Goal: Task Accomplishment & Management: Use online tool/utility

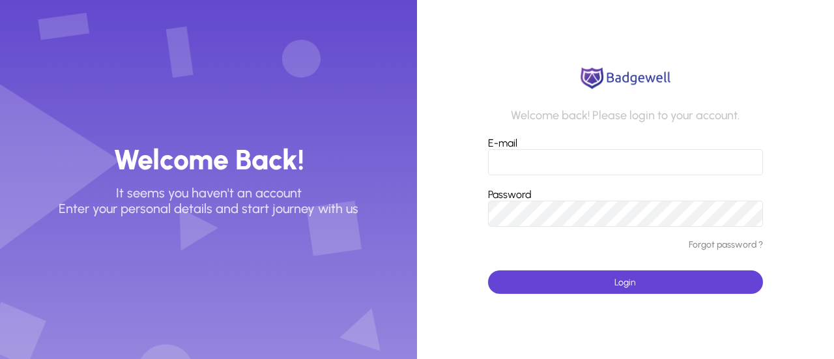
click at [525, 163] on input "E-mail" at bounding box center [625, 162] width 275 height 26
type input "**********"
click at [488, 270] on button "Login" at bounding box center [625, 281] width 275 height 23
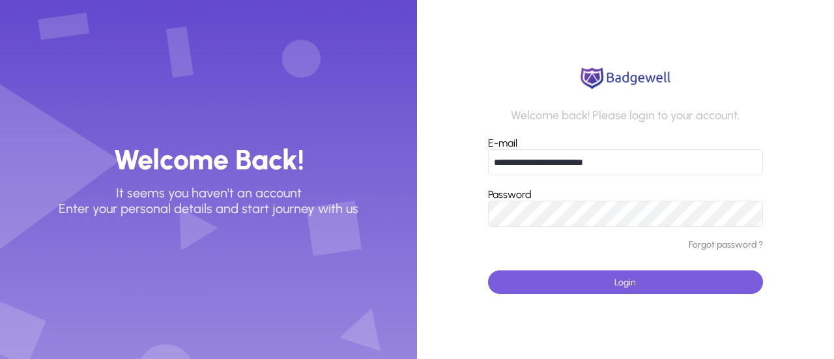
click at [603, 287] on span "submit" at bounding box center [625, 281] width 275 height 31
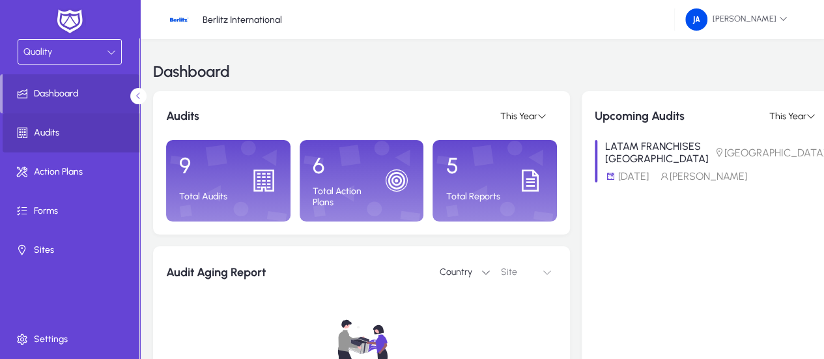
click at [51, 127] on span "Audits" at bounding box center [72, 132] width 139 height 13
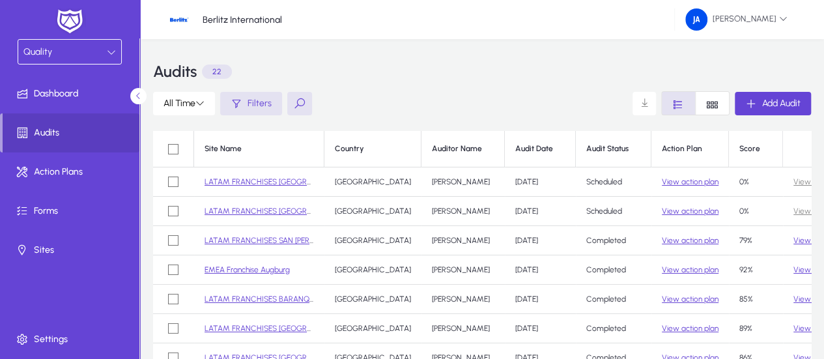
click at [284, 210] on link "LATAM FRANCHISES [GEOGRAPHIC_DATA]" at bounding box center [280, 211] width 151 height 9
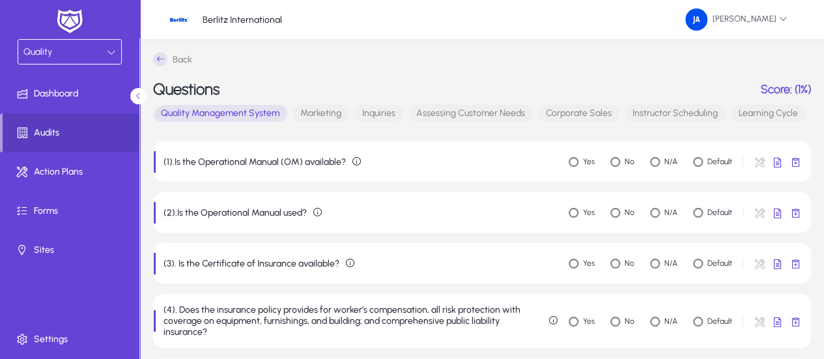
click at [335, 117] on span "Marketing" at bounding box center [321, 113] width 57 height 17
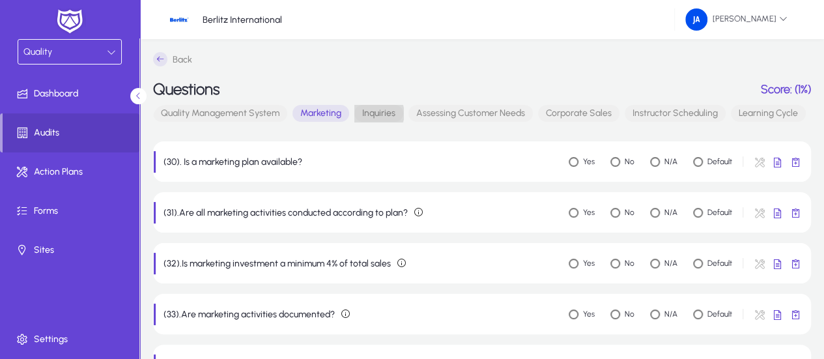
click at [375, 113] on span "Inquiries" at bounding box center [378, 113] width 49 height 17
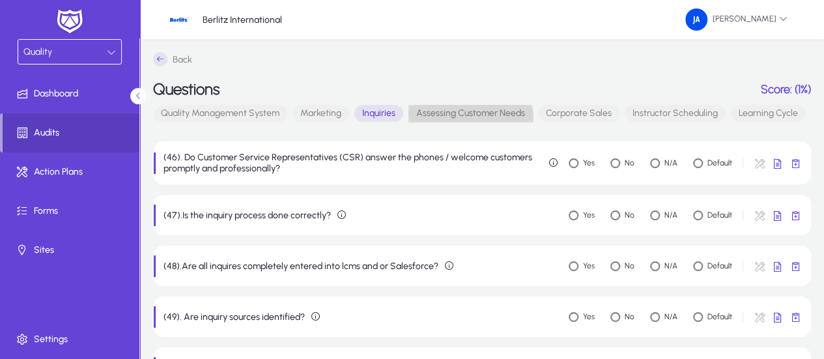
click at [469, 118] on span "Assessing Customer Needs" at bounding box center [471, 113] width 124 height 17
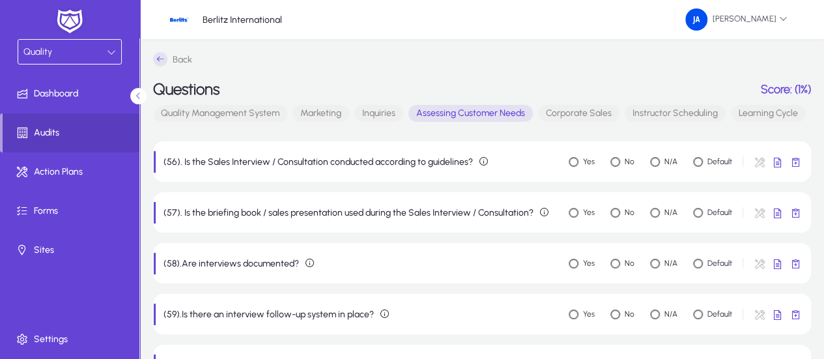
click at [577, 114] on span "Corporate Sales" at bounding box center [578, 113] width 81 height 17
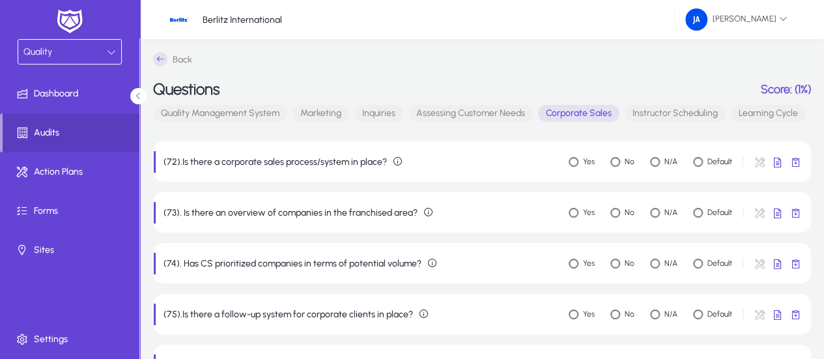
click at [652, 113] on span "Instructor Scheduling" at bounding box center [675, 113] width 101 height 17
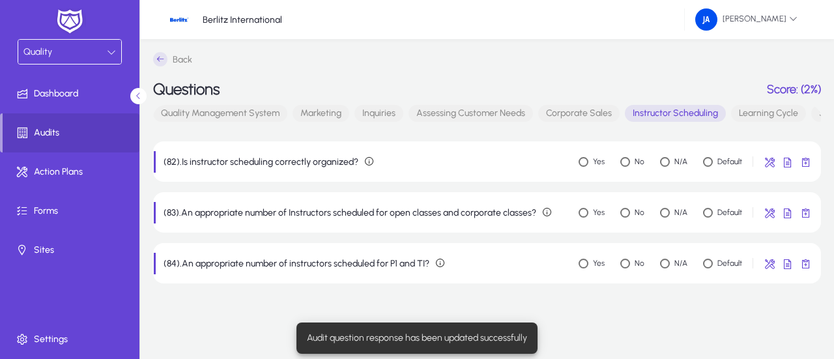
click at [761, 111] on span "Learning Cycle" at bounding box center [768, 113] width 75 height 17
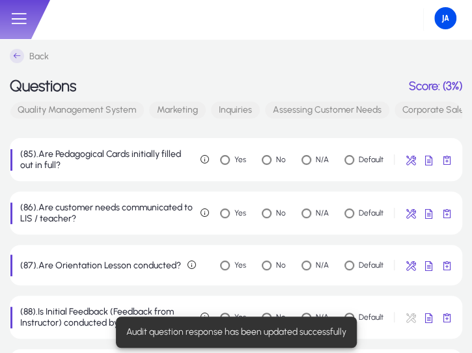
click at [225, 312] on div "Audit question response has been updated successfully" at bounding box center [237, 332] width 252 height 42
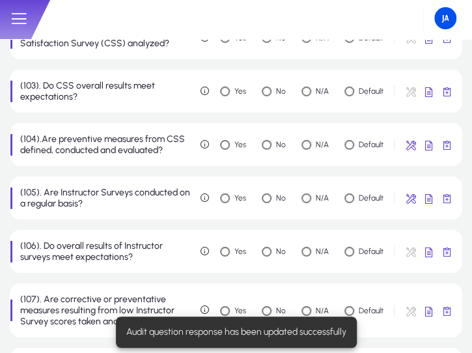
scroll to position [1055, 0]
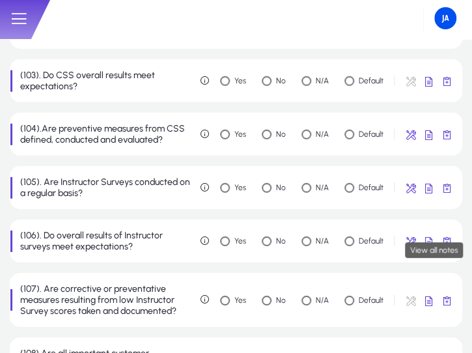
click at [452, 234] on span "button" at bounding box center [447, 241] width 26 height 26
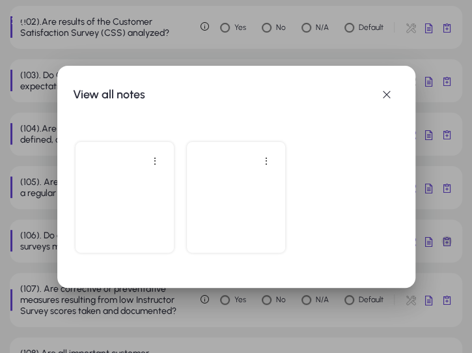
scroll to position [0, 0]
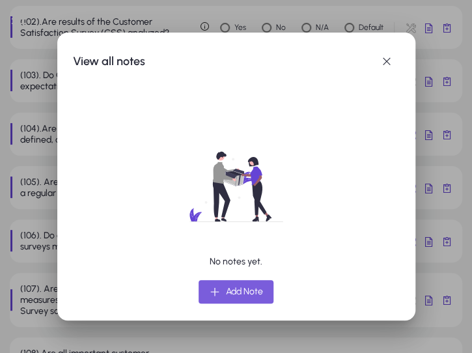
click at [244, 287] on span "Add Note" at bounding box center [244, 292] width 37 height 16
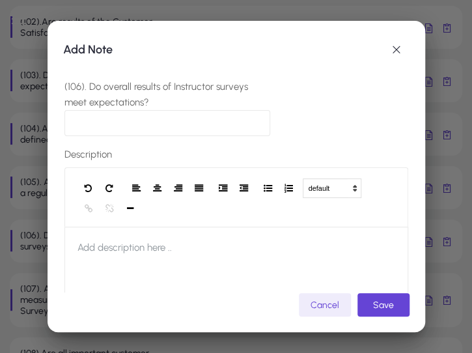
click at [99, 132] on input "(106). Do overall results of Instructor surveys meet expectations?" at bounding box center [168, 123] width 207 height 26
type input "********"
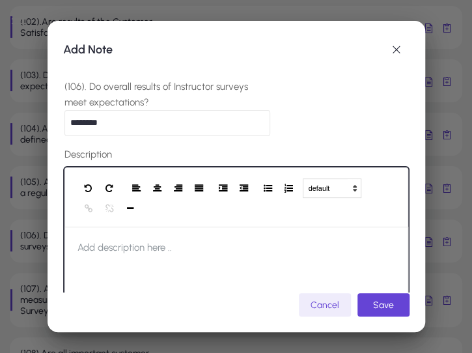
click at [154, 243] on span "Add description here .." at bounding box center [125, 248] width 121 height 42
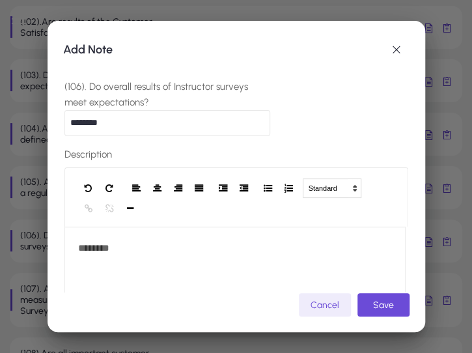
click at [394, 309] on span "Save" at bounding box center [383, 305] width 21 height 11
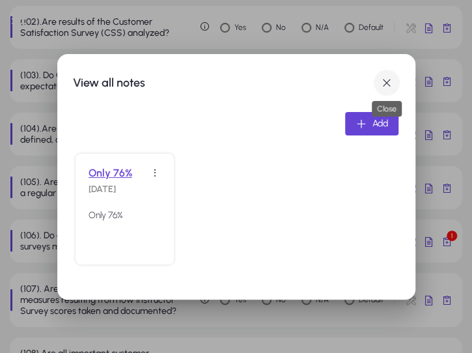
click at [386, 83] on span "button" at bounding box center [387, 83] width 26 height 26
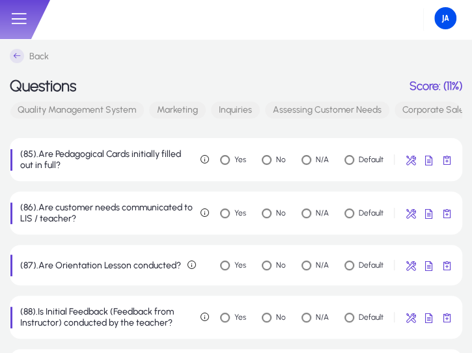
drag, startPoint x: 78, startPoint y: 121, endPoint x: 129, endPoint y: 124, distance: 51.0
click at [129, 124] on mat-button-toggle-group "Quality Management System Marketing Inquiries Assessing Customer Needs Corporat…" at bounding box center [236, 115] width 453 height 26
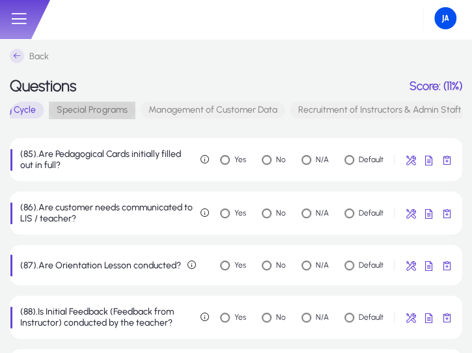
click at [115, 115] on span "Special Programs" at bounding box center [92, 110] width 86 height 17
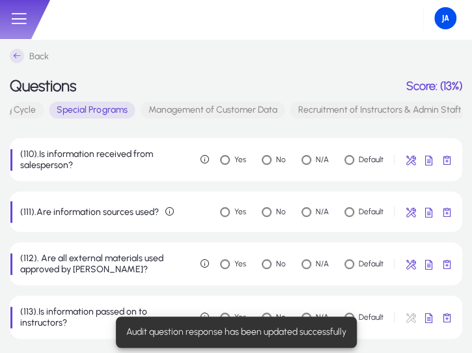
click at [227, 314] on div "Audit question response has been updated successfully" at bounding box center [237, 332] width 252 height 42
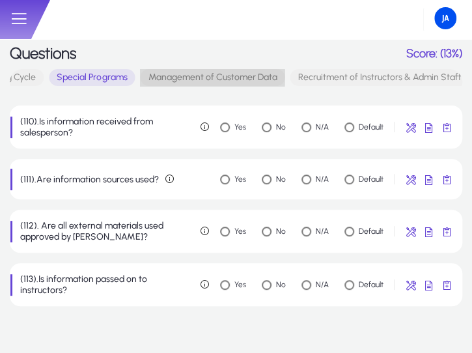
click at [181, 74] on span "Management of Customer Data" at bounding box center [212, 77] width 145 height 17
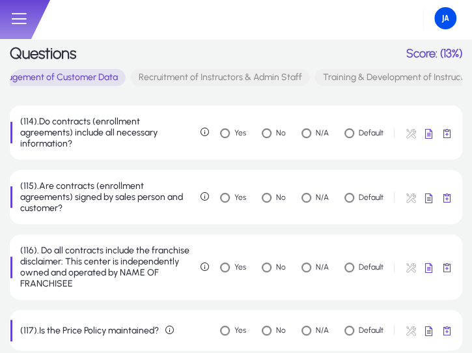
scroll to position [0, 878]
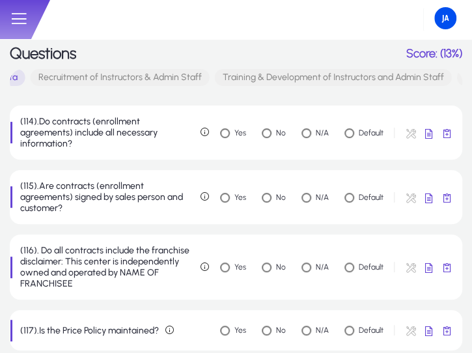
click at [122, 78] on span "Recruitment of Instructors & Admin Staff" at bounding box center [120, 77] width 179 height 17
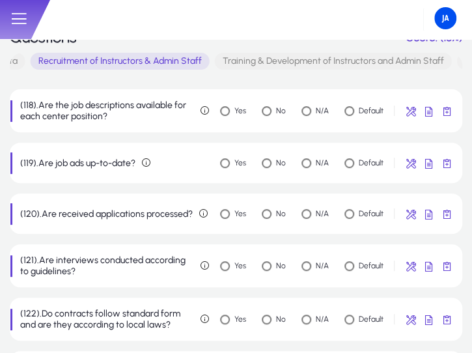
scroll to position [0, 0]
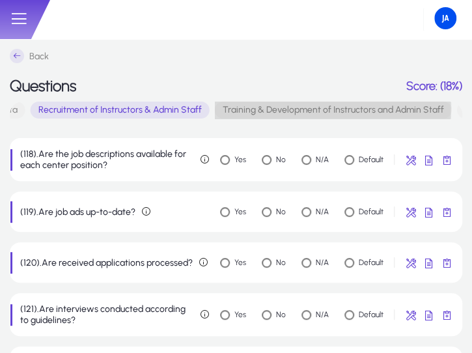
click at [254, 107] on span "Training & Development of Instructors and Admin Staff" at bounding box center [333, 110] width 237 height 17
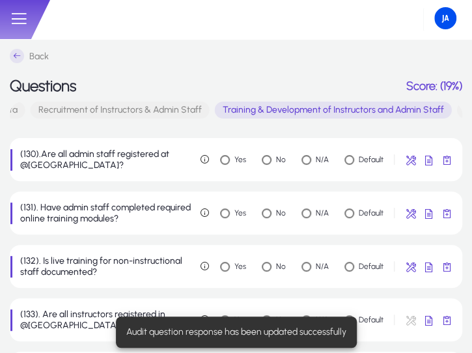
click at [224, 312] on div "Audit question response has been updated successfully" at bounding box center [237, 332] width 252 height 42
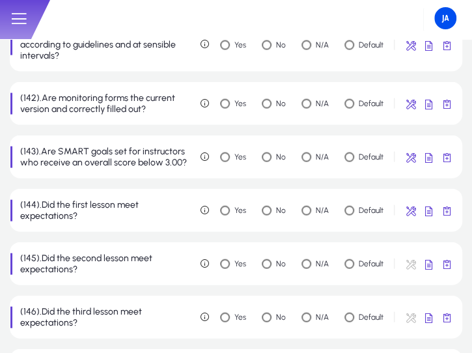
scroll to position [757, 0]
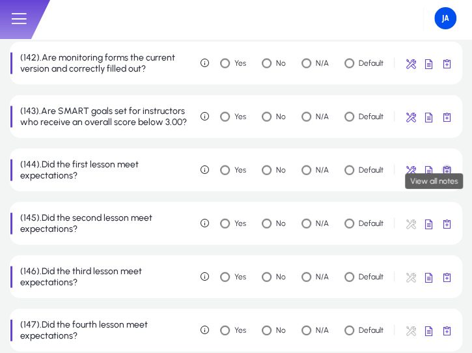
click at [447, 164] on span "button" at bounding box center [447, 170] width 26 height 26
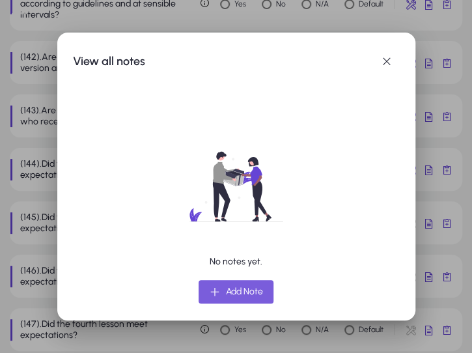
click at [226, 296] on span "Add Note" at bounding box center [244, 292] width 37 height 16
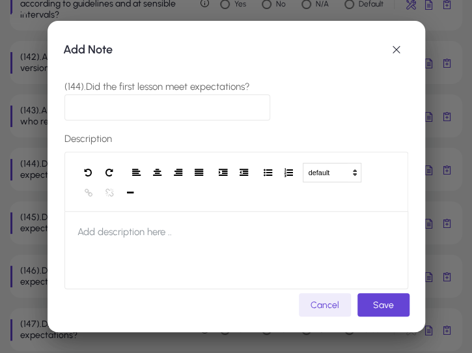
click at [106, 109] on input "(144).Did the first lesson meet expectations?" at bounding box center [168, 107] width 207 height 26
drag, startPoint x: 159, startPoint y: 111, endPoint x: 68, endPoint y: 106, distance: 90.8
click at [68, 106] on input "**********" at bounding box center [168, 107] width 207 height 26
type input "**********"
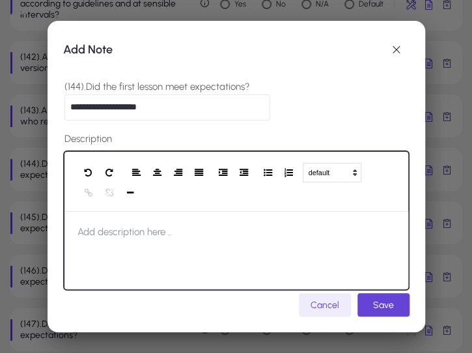
click at [119, 230] on span "Add description here .." at bounding box center [125, 232] width 121 height 42
paste div
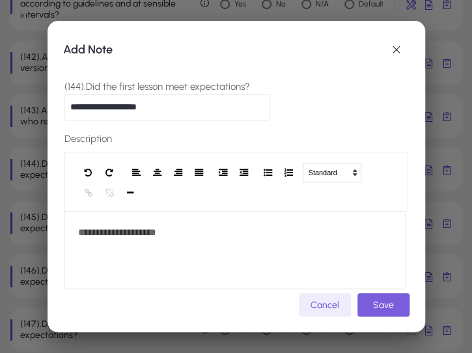
click at [403, 308] on span "submit" at bounding box center [384, 304] width 52 height 31
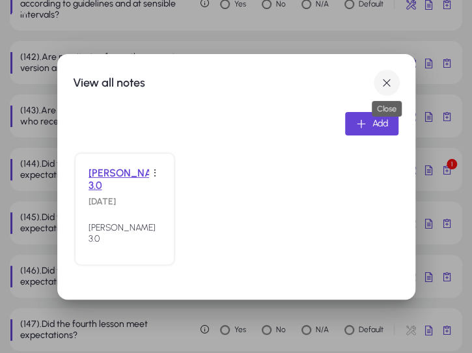
click at [390, 80] on span "button" at bounding box center [387, 83] width 26 height 26
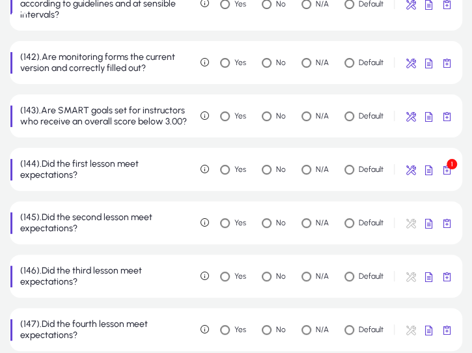
scroll to position [757, 0]
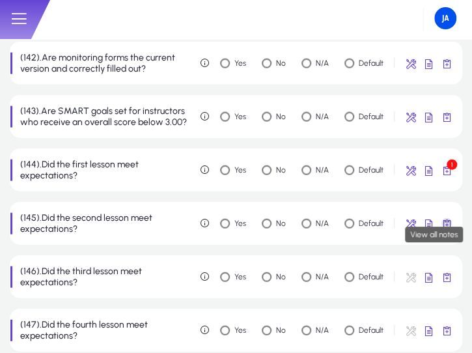
click at [444, 214] on span "button" at bounding box center [447, 223] width 26 height 26
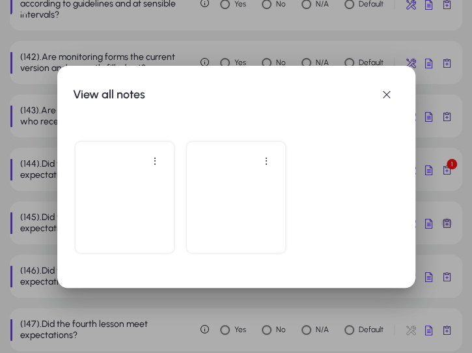
scroll to position [0, 0]
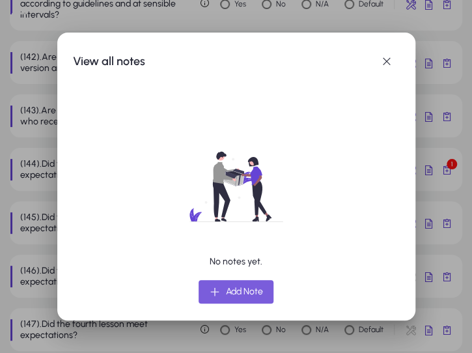
click at [229, 295] on span "Add Note" at bounding box center [244, 292] width 37 height 16
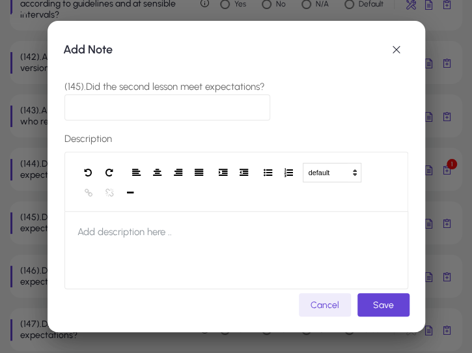
drag, startPoint x: -33, startPoint y: -18, endPoint x: -61, endPoint y: -47, distance: 41.0
drag, startPoint x: 150, startPoint y: 99, endPoint x: 65, endPoint y: 106, distance: 85.0
click at [65, 106] on input "**********" at bounding box center [168, 107] width 207 height 26
type input "**********"
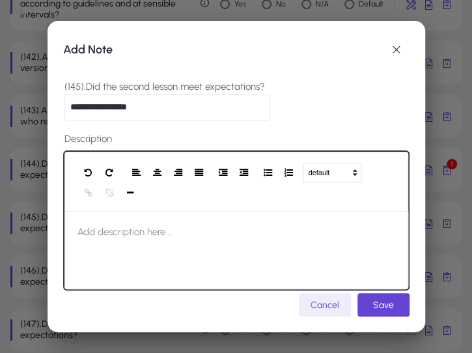
click at [93, 229] on span "Add description here .." at bounding box center [125, 232] width 121 height 42
paste div
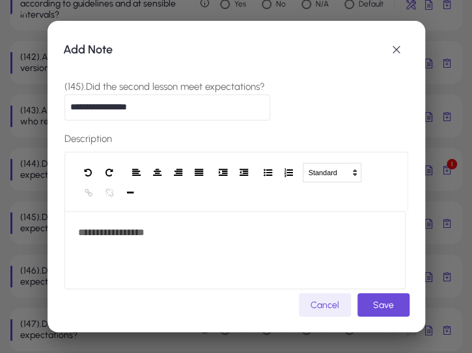
click at [392, 307] on span "Save" at bounding box center [383, 305] width 21 height 11
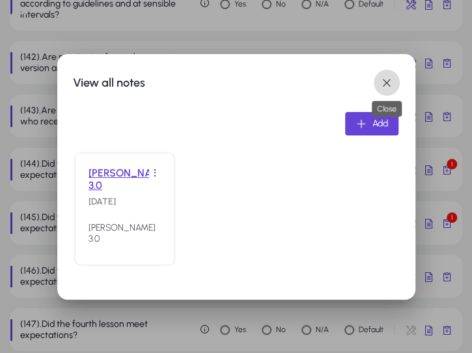
click at [391, 88] on span "button" at bounding box center [387, 83] width 26 height 26
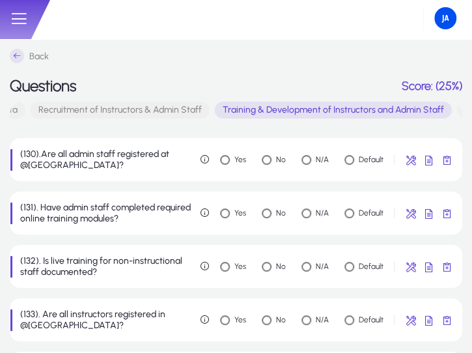
scroll to position [757, 0]
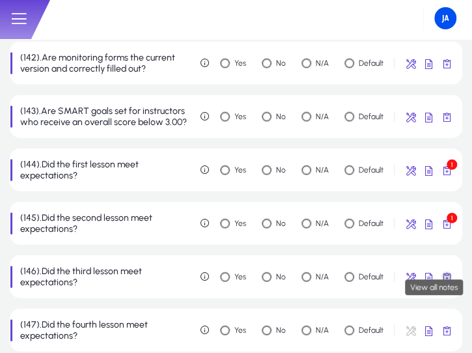
click at [453, 271] on span "button" at bounding box center [447, 277] width 26 height 26
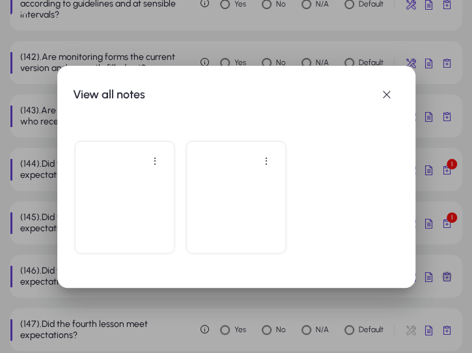
scroll to position [0, 0]
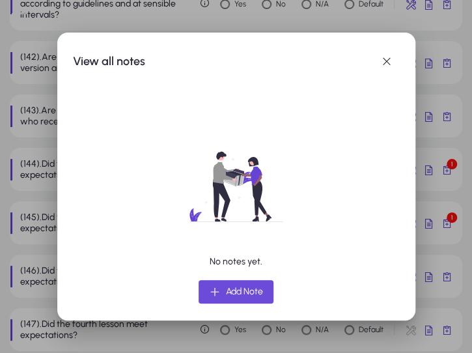
click at [240, 290] on span "Add Note" at bounding box center [244, 292] width 37 height 16
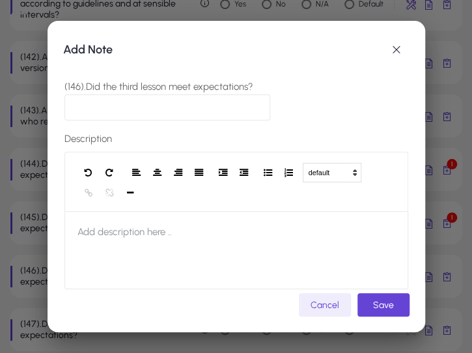
click at [126, 108] on input "(146).Did the third lesson meet expectations?" at bounding box center [168, 107] width 207 height 26
drag, startPoint x: 179, startPoint y: 111, endPoint x: 72, endPoint y: 111, distance: 106.2
click at [72, 111] on input "**********" at bounding box center [168, 107] width 207 height 26
click at [104, 113] on input "**********" at bounding box center [168, 107] width 207 height 26
click at [102, 106] on input "**********" at bounding box center [168, 107] width 207 height 26
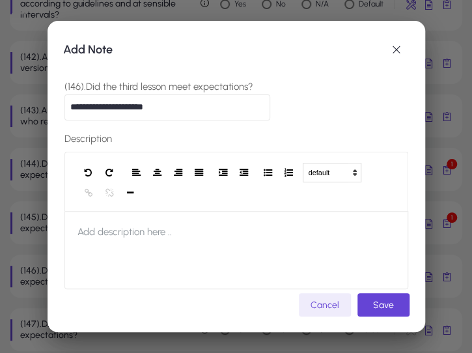
click at [197, 114] on input "**********" at bounding box center [168, 107] width 207 height 26
click at [108, 108] on input "**********" at bounding box center [168, 107] width 207 height 26
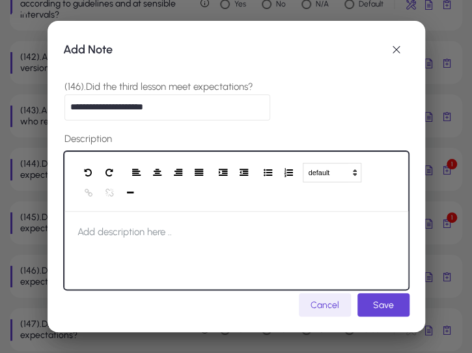
click at [155, 218] on span "Add description here .." at bounding box center [125, 232] width 121 height 42
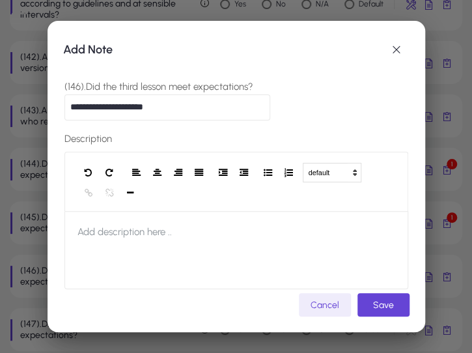
click at [104, 108] on input "**********" at bounding box center [168, 107] width 207 height 26
drag, startPoint x: 173, startPoint y: 108, endPoint x: 68, endPoint y: 103, distance: 105.7
click at [68, 103] on input "**********" at bounding box center [168, 107] width 207 height 26
type input "**********"
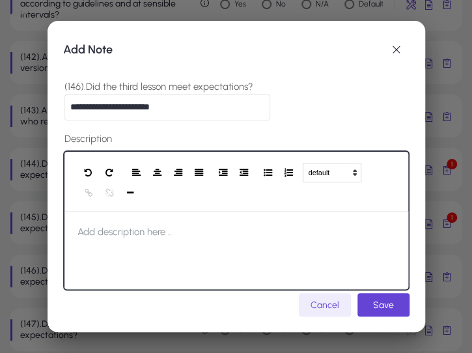
click at [89, 235] on span "Add description here .." at bounding box center [125, 232] width 121 height 42
paste div
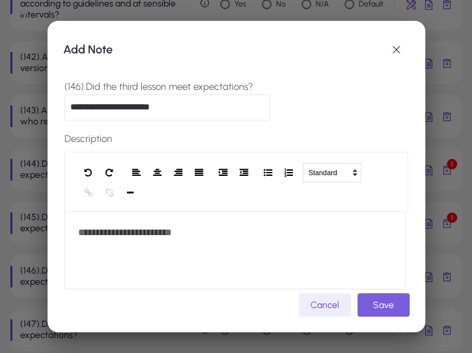
click at [386, 306] on span "Save" at bounding box center [383, 305] width 21 height 11
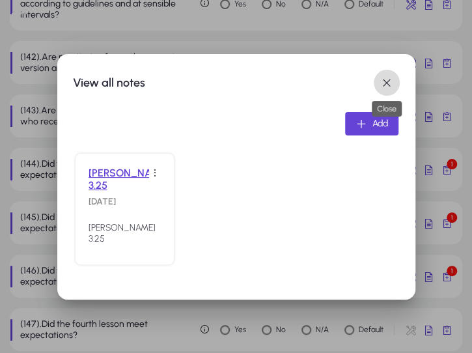
click at [388, 81] on span "button" at bounding box center [387, 83] width 26 height 26
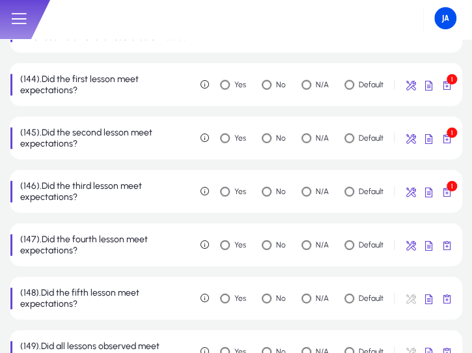
scroll to position [884, 0]
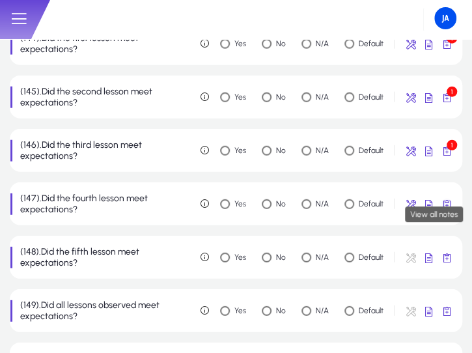
click at [448, 200] on span "button" at bounding box center [447, 204] width 26 height 26
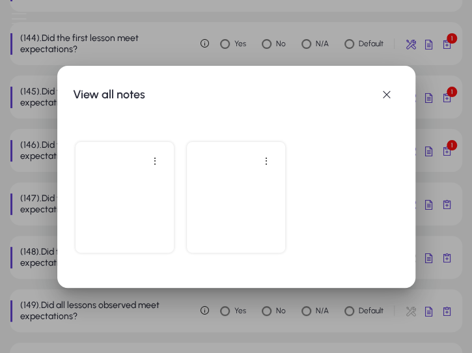
scroll to position [0, 0]
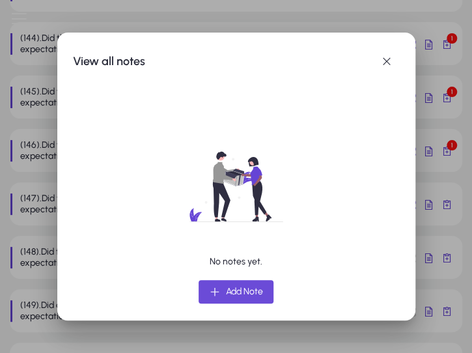
click at [228, 295] on span "Add Note" at bounding box center [244, 292] width 37 height 16
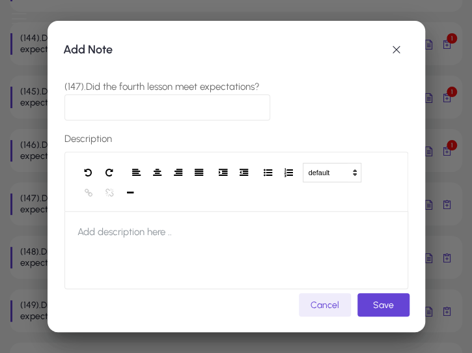
click at [100, 96] on input "(147).Did the fourth lesson meet expectations?" at bounding box center [168, 107] width 207 height 26
click at [177, 105] on input "**********" at bounding box center [168, 107] width 207 height 26
drag, startPoint x: 175, startPoint y: 106, endPoint x: 58, endPoint y: 111, distance: 117.4
click at [58, 111] on div "**********" at bounding box center [237, 176] width 378 height 311
type input "**********"
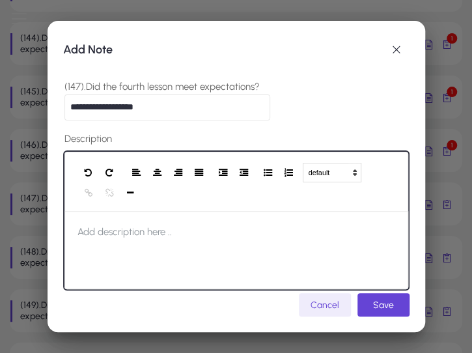
click at [126, 235] on span "Add description here .." at bounding box center [125, 232] width 121 height 42
paste div
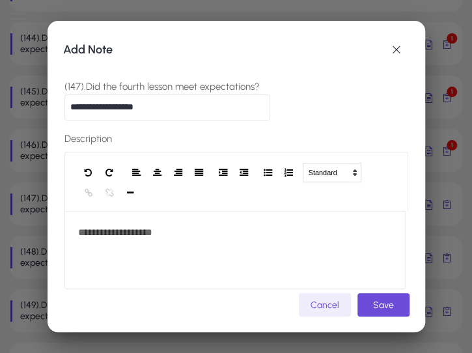
click at [387, 306] on span "Save" at bounding box center [383, 305] width 21 height 11
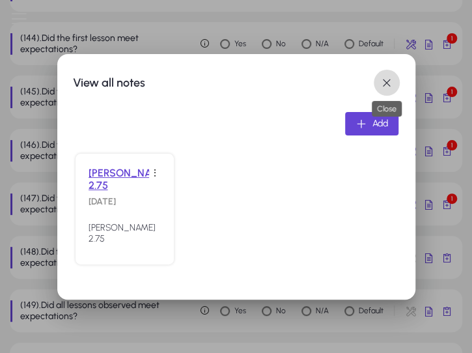
click at [392, 76] on span "button" at bounding box center [387, 83] width 26 height 26
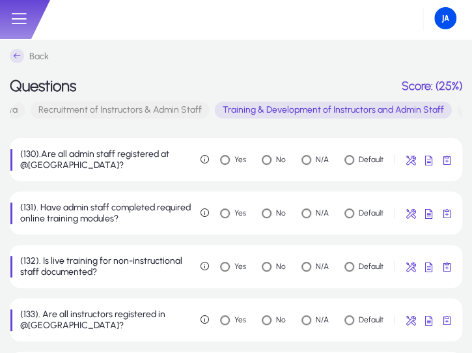
scroll to position [884, 0]
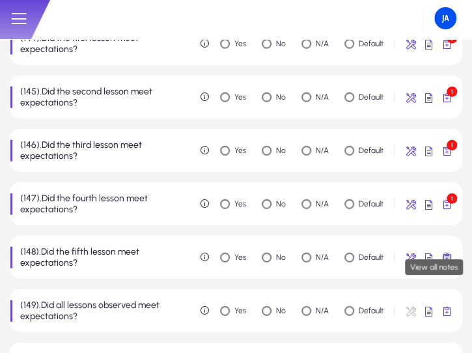
click at [446, 248] on span "button" at bounding box center [447, 257] width 26 height 26
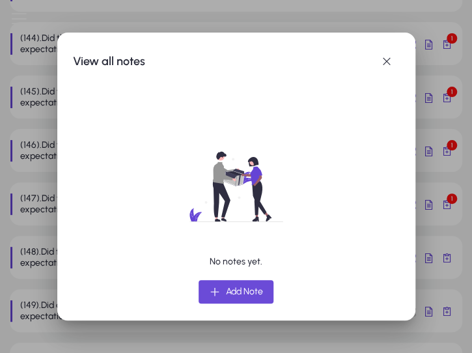
click at [236, 293] on span "Add Note" at bounding box center [244, 292] width 37 height 16
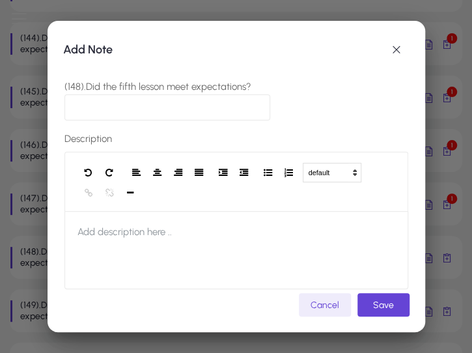
click at [112, 98] on input "(148).Did the fifth lesson meet expectations?" at bounding box center [168, 107] width 207 height 26
type input "**********"
click at [159, 137] on div "Description default Heading 1 Heading 2 Heading 3 Heading 4 Heading 5 Heading 6…" at bounding box center [237, 210] width 344 height 158
drag, startPoint x: 159, startPoint y: 109, endPoint x: 68, endPoint y: 109, distance: 90.6
click at [68, 109] on input "**********" at bounding box center [168, 107] width 207 height 26
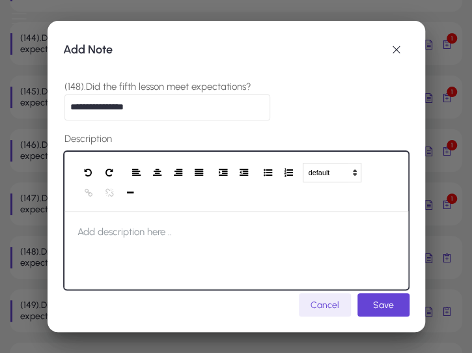
click at [95, 226] on span "Add description here .." at bounding box center [125, 232] width 121 height 42
paste div
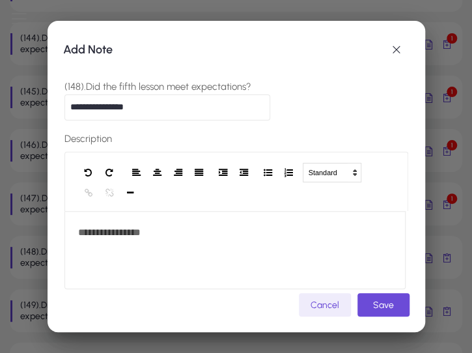
click at [375, 309] on span "submit" at bounding box center [384, 304] width 52 height 31
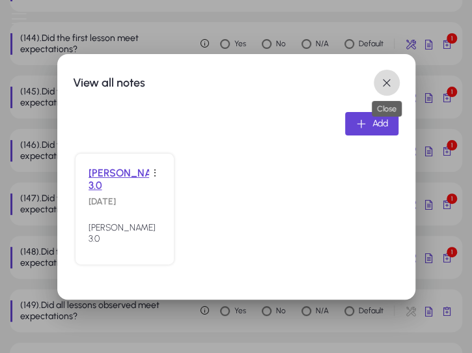
click at [387, 81] on span "button" at bounding box center [387, 83] width 26 height 26
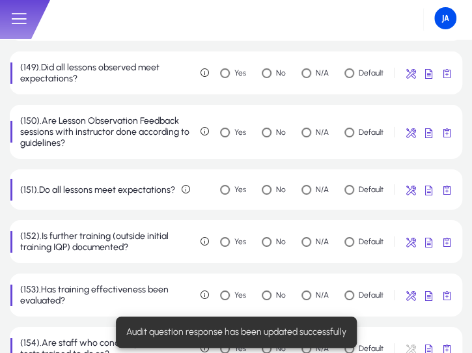
scroll to position [1197, 0]
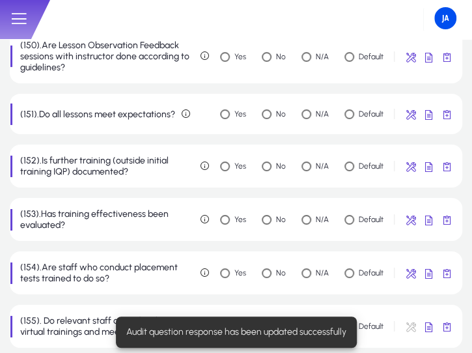
click at [224, 315] on div "Audit question response has been updated successfully" at bounding box center [237, 332] width 252 height 42
click at [224, 313] on div "Audit question response has been updated successfully" at bounding box center [237, 332] width 252 height 42
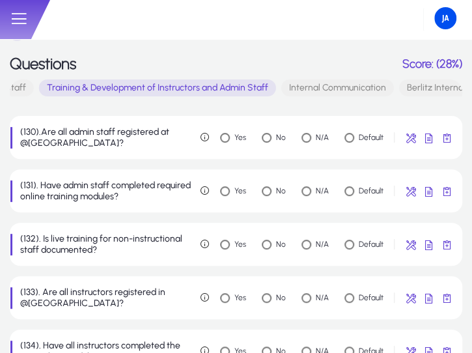
scroll to position [0, 1097]
click at [285, 87] on span "Internal Communication" at bounding box center [294, 87] width 113 height 17
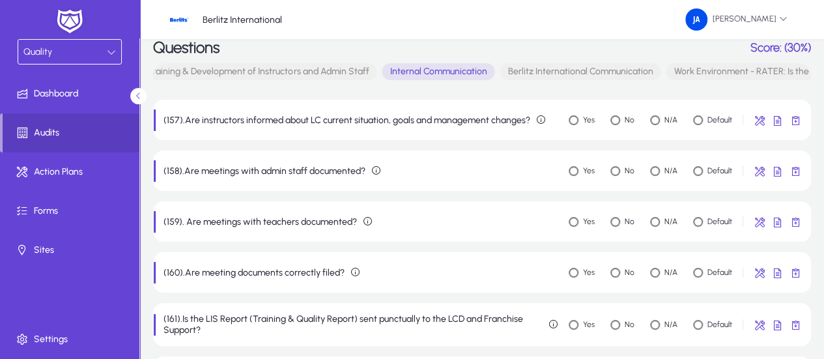
scroll to position [0, 0]
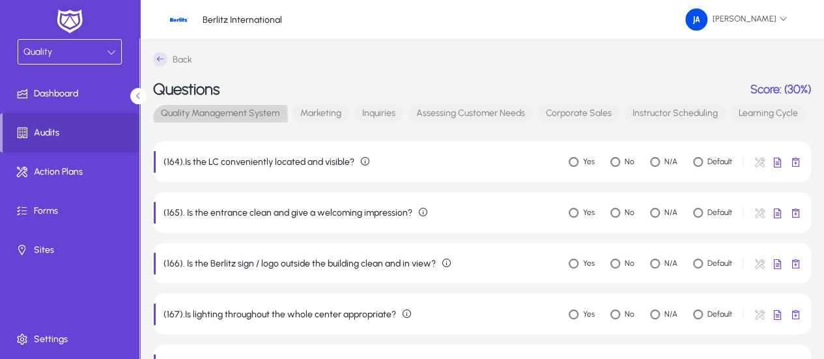
click at [199, 119] on span "Quality Management System" at bounding box center [220, 113] width 134 height 17
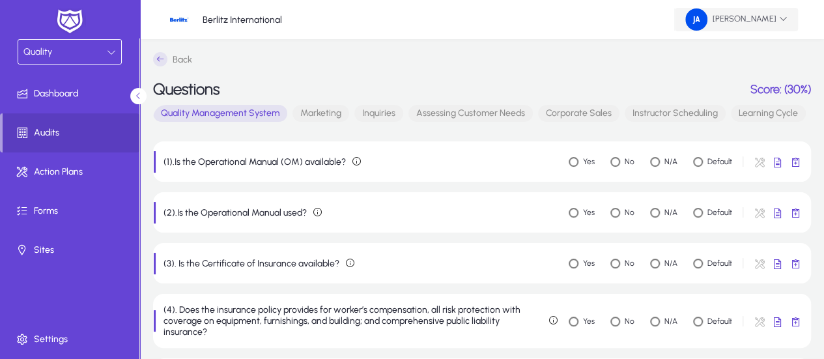
click at [776, 22] on span "[PERSON_NAME]" at bounding box center [736, 19] width 102 height 22
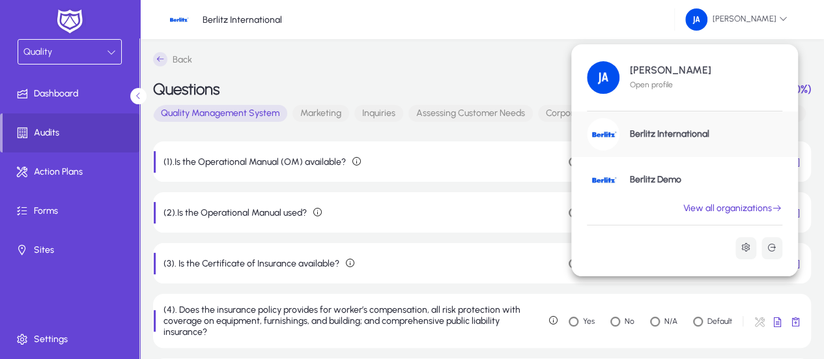
click at [48, 248] on div at bounding box center [412, 179] width 824 height 359
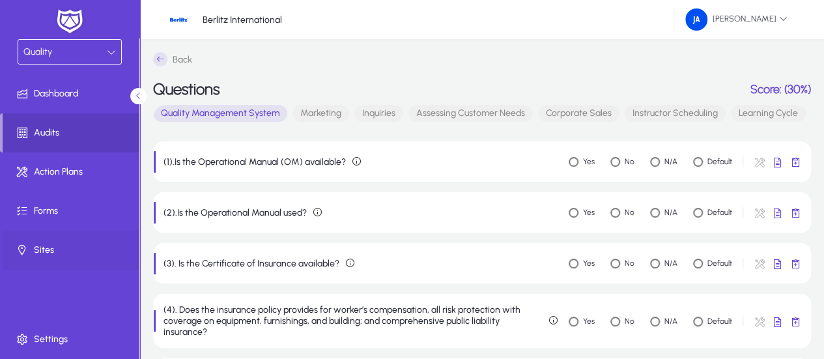
click at [42, 251] on span "Sites" at bounding box center [72, 250] width 139 height 13
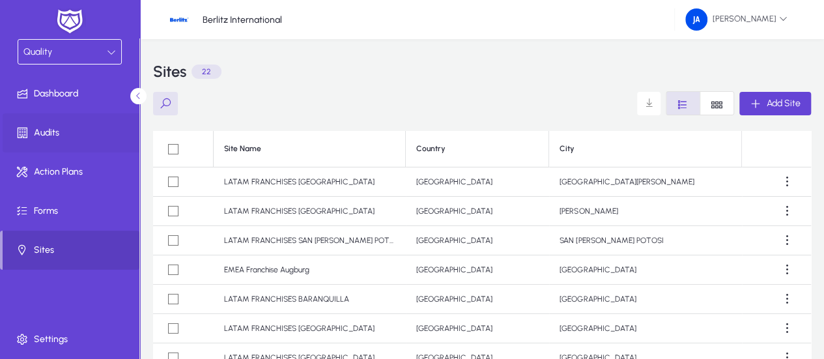
click at [64, 134] on span "Audits" at bounding box center [72, 132] width 139 height 13
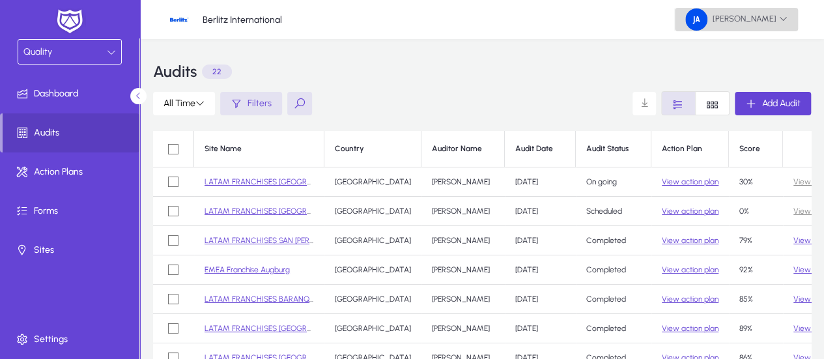
click at [783, 16] on icon at bounding box center [783, 18] width 8 height 8
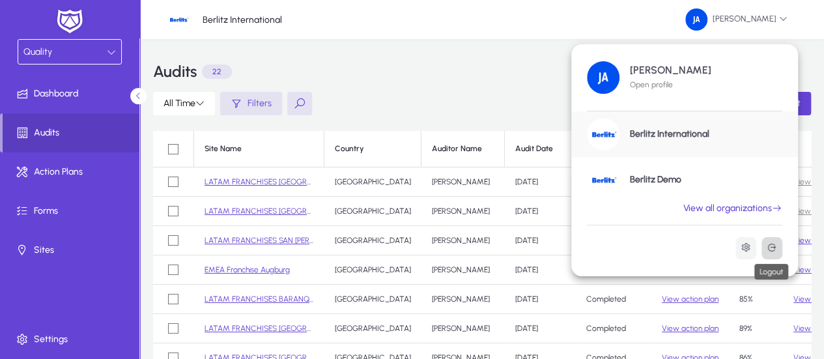
click at [767, 246] on icon at bounding box center [772, 247] width 10 height 10
